Goal: Information Seeking & Learning: Understand process/instructions

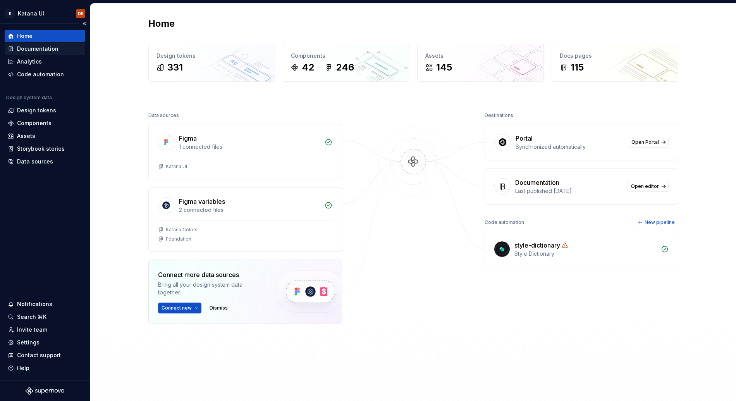
click at [46, 52] on div "Documentation" at bounding box center [37, 49] width 41 height 8
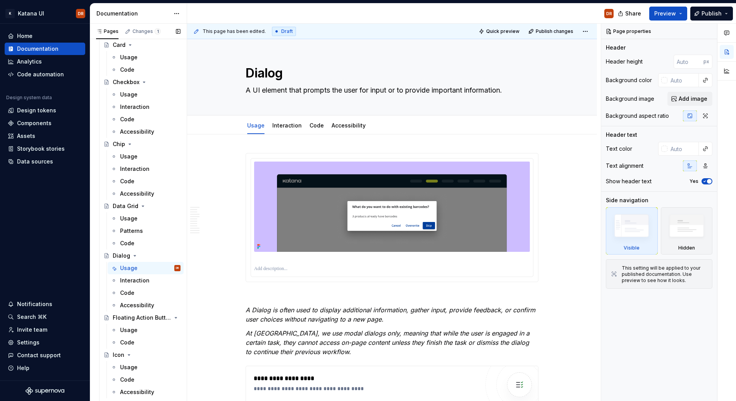
scroll to position [760, 0]
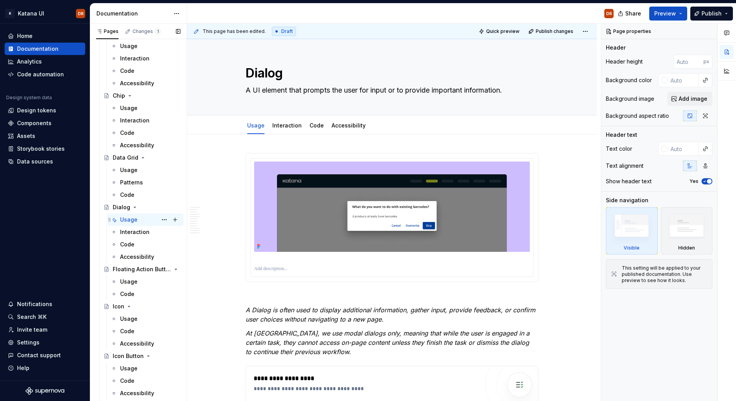
click at [138, 224] on div "Usage DR" at bounding box center [150, 219] width 60 height 11
click at [143, 220] on div "Usage DR" at bounding box center [150, 219] width 60 height 11
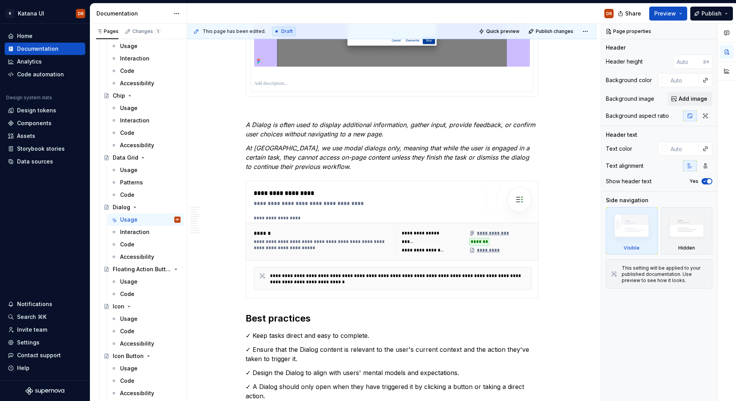
scroll to position [0, 0]
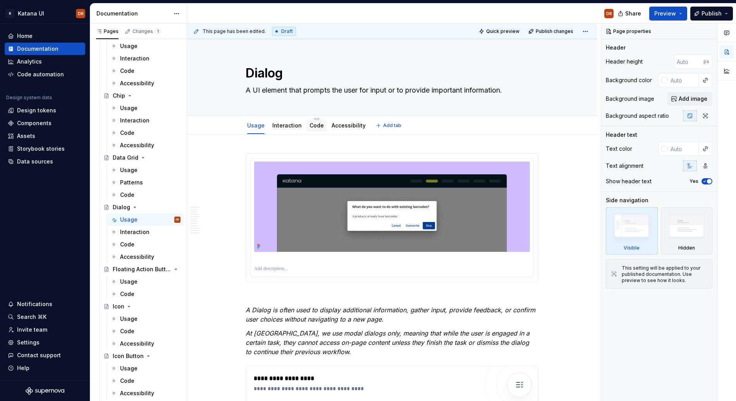
click at [315, 129] on div "Code" at bounding box center [316, 126] width 14 height 8
click at [315, 127] on link "Code" at bounding box center [316, 125] width 14 height 7
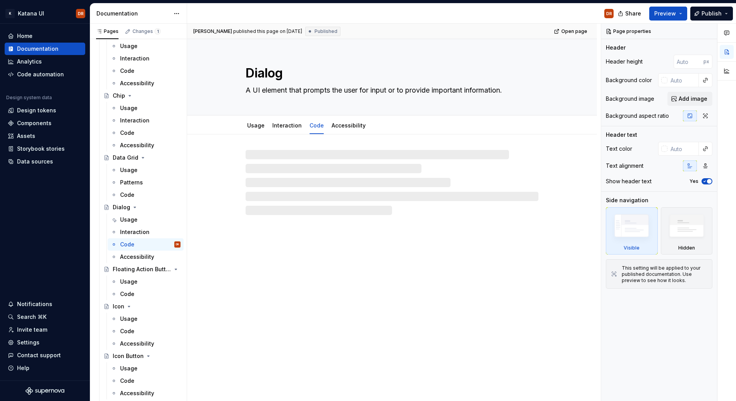
type textarea "*"
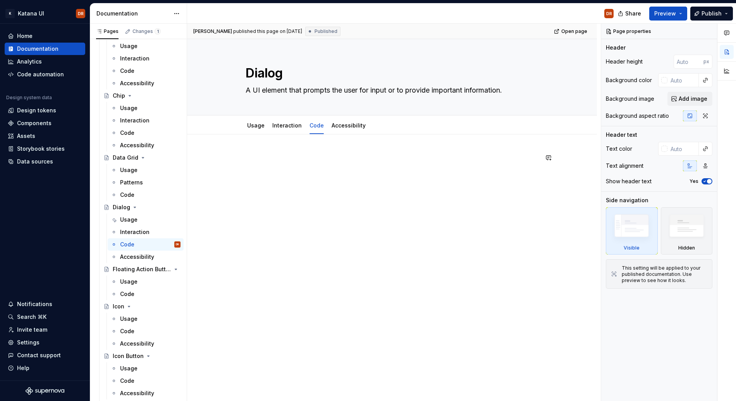
click at [250, 167] on div at bounding box center [391, 167] width 293 height 29
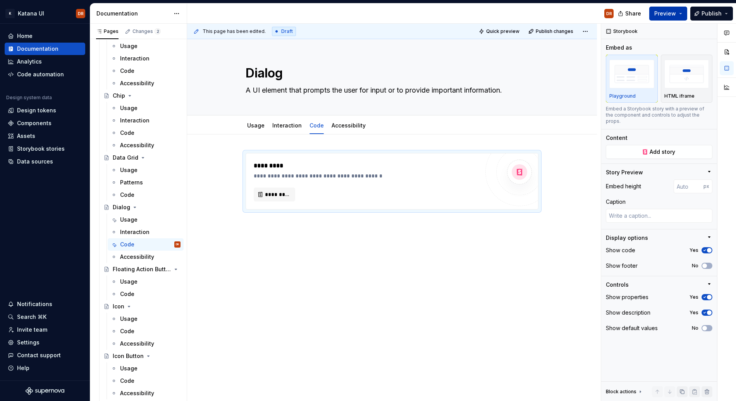
click at [674, 17] on span "Preview" at bounding box center [665, 14] width 22 height 8
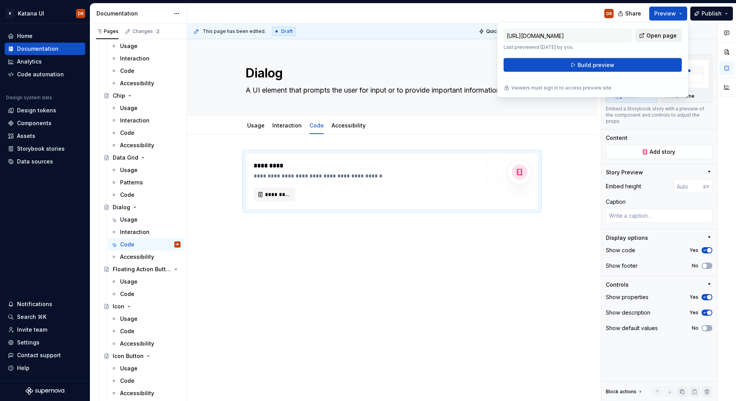
click at [663, 34] on span "Open page" at bounding box center [661, 36] width 30 height 8
type textarea "*"
click at [46, 112] on div "Design tokens" at bounding box center [36, 110] width 39 height 8
